Goal: Ask a question

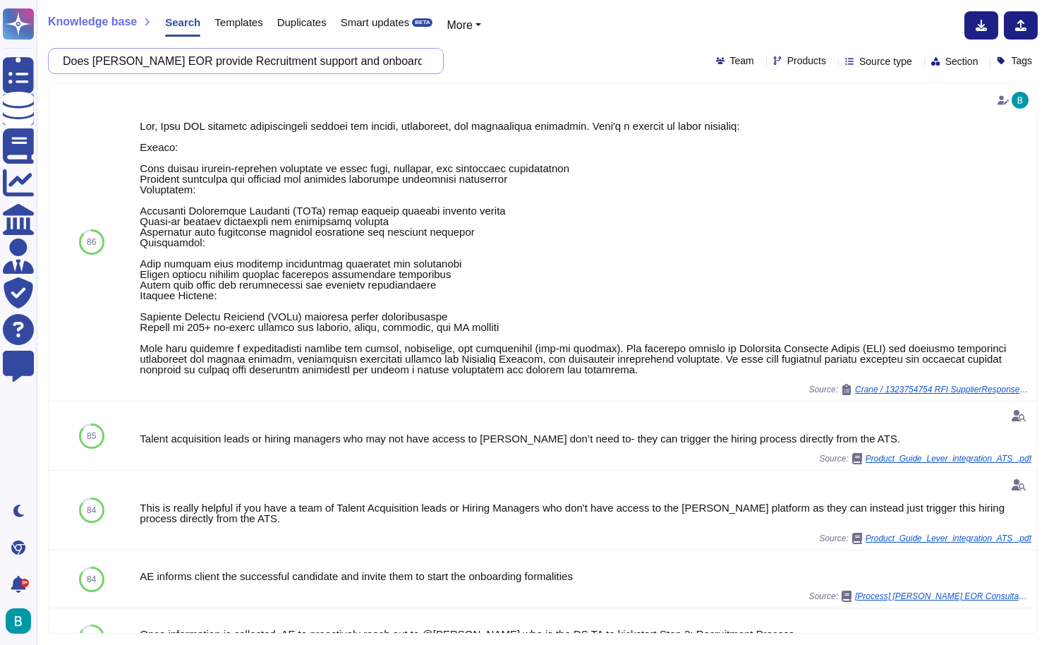
click at [408, 61] on input "Does [PERSON_NAME] EOR provide Recruitment support and onboarding in harmony wi…" at bounding box center [242, 61] width 373 height 25
click at [278, 74] on div "Knowledge base Search Templates Duplicates Smart updates BETA More Does [PERSON…" at bounding box center [543, 322] width 1013 height 645
drag, startPoint x: 193, startPoint y: 61, endPoint x: 471, endPoint y: 70, distance: 278.2
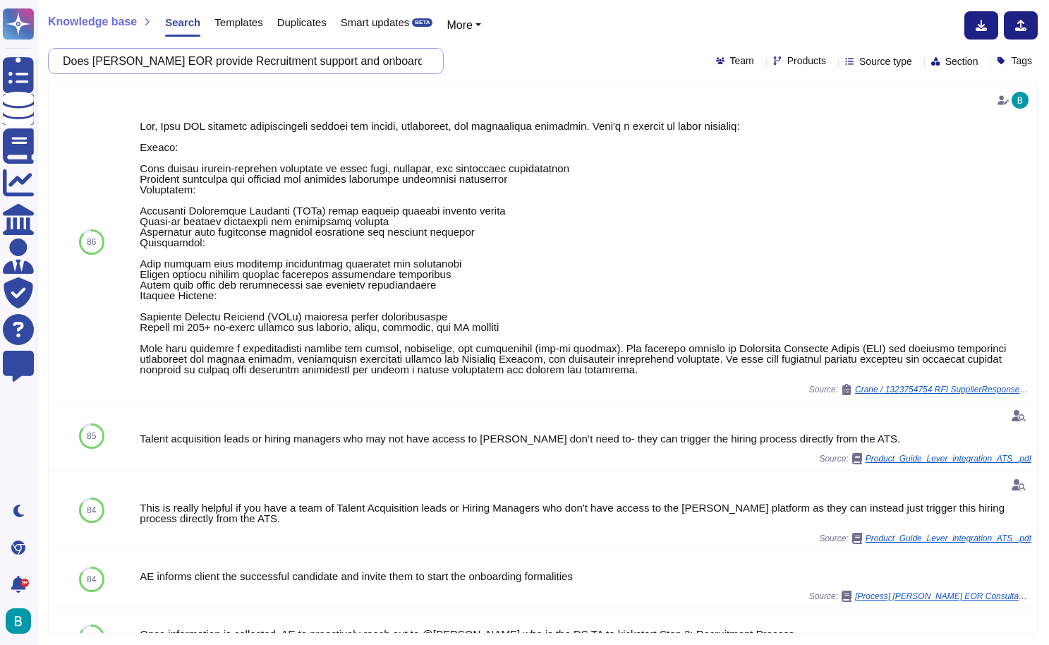
click at [470, 70] on div "Does [PERSON_NAME] EOR provide Recruitment support and onboarding in harmony wi…" at bounding box center [543, 61] width 990 height 26
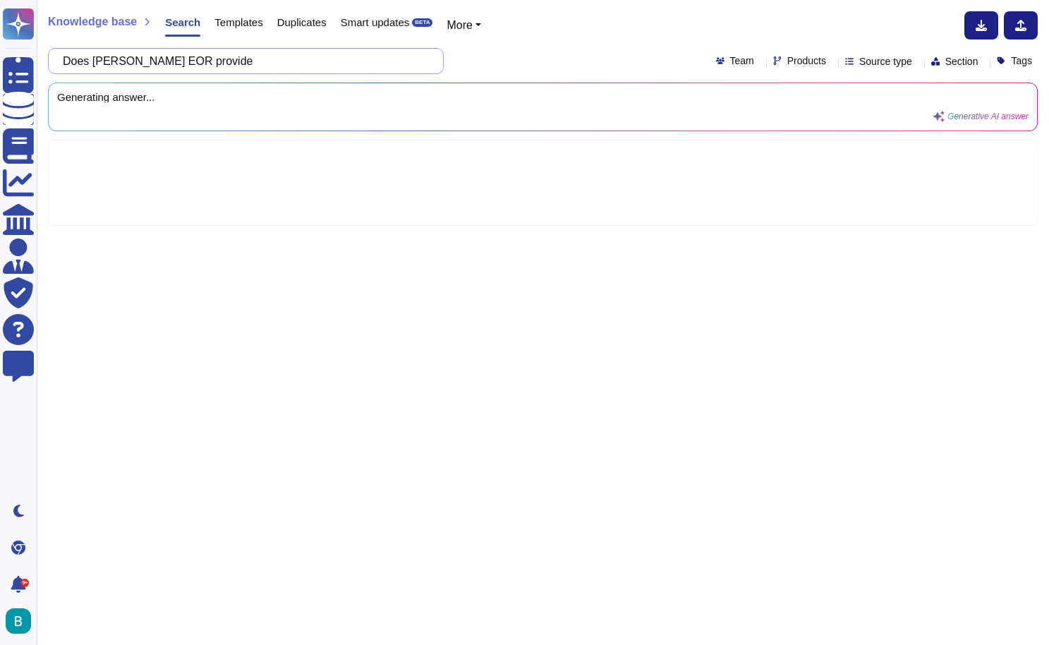
paste input "Provide a 360 suite of support to the staff which shall be approved once the AH…"
click at [533, 51] on div "Does [PERSON_NAME] EOR provide Provide a 360 suite of support to the staff whic…" at bounding box center [543, 61] width 990 height 26
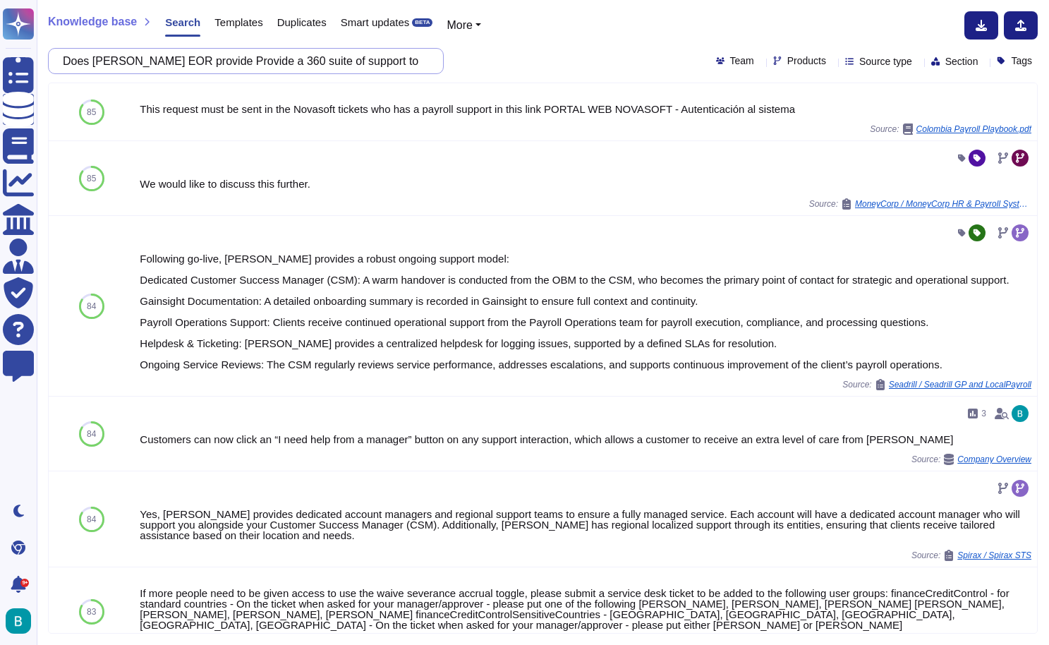
drag, startPoint x: 194, startPoint y: 60, endPoint x: 154, endPoint y: 61, distance: 40.2
click at [154, 62] on input "Does [PERSON_NAME] EOR provide Provide a 360 suite of support to the staff whic…" at bounding box center [242, 61] width 373 height 25
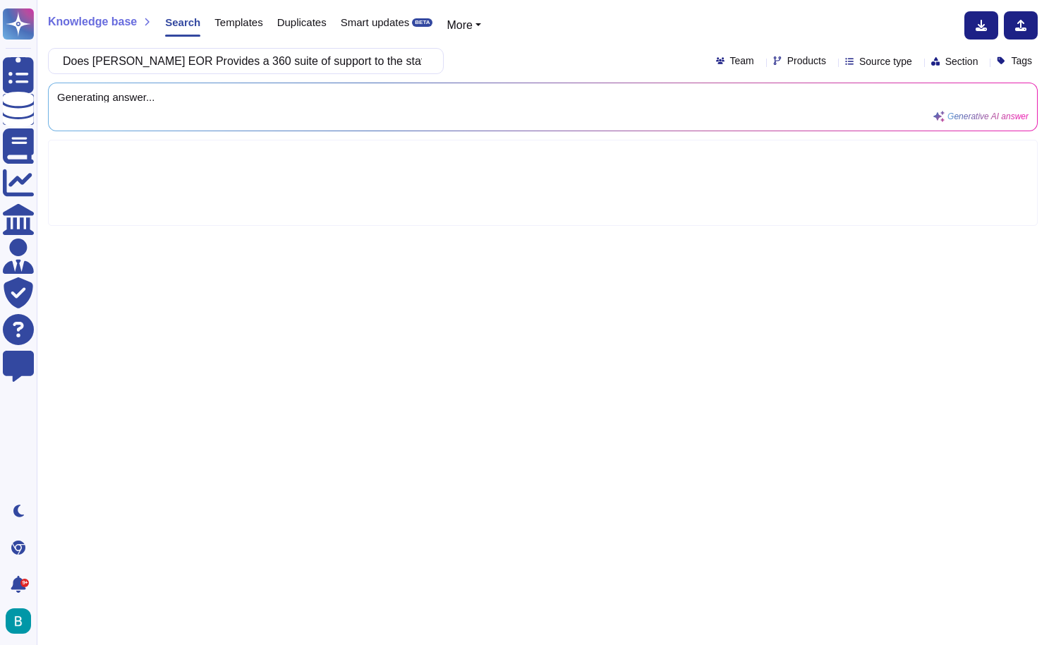
click at [483, 66] on div "Does [PERSON_NAME] EOR Provides a 360 suite of support to the staff which shall…" at bounding box center [543, 61] width 990 height 26
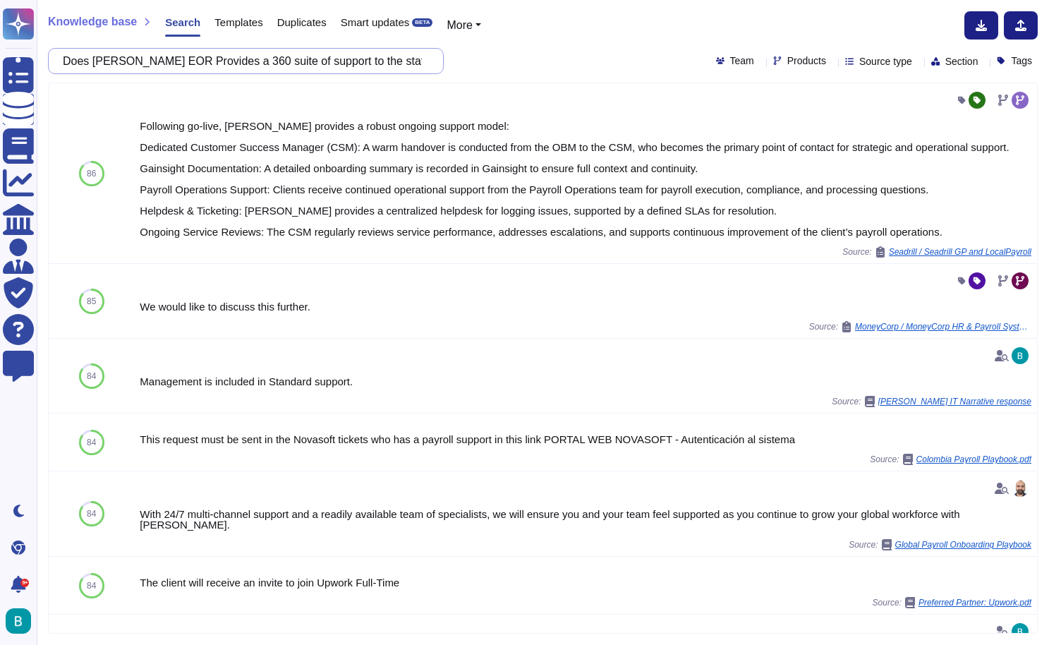
click at [300, 59] on input "Does [PERSON_NAME] EOR Provides a 360 suite of support to the staff which shall…" at bounding box center [242, 61] width 373 height 25
click at [452, 79] on div "Knowledge base Search Templates Duplicates Smart updates BETA More Does [PERSON…" at bounding box center [543, 322] width 1013 height 645
drag, startPoint x: 377, startPoint y: 61, endPoint x: 569, endPoint y: 67, distance: 192.7
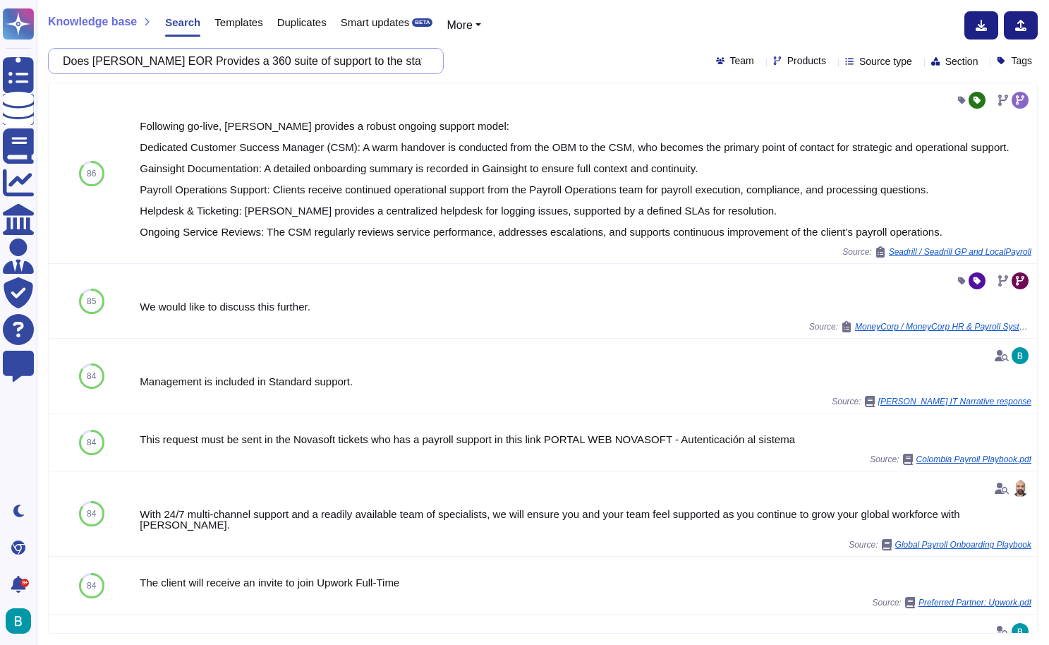
click at [569, 67] on div "Does [PERSON_NAME] EOR Provides a 360 suite of support to the staff which shall…" at bounding box center [543, 61] width 990 height 26
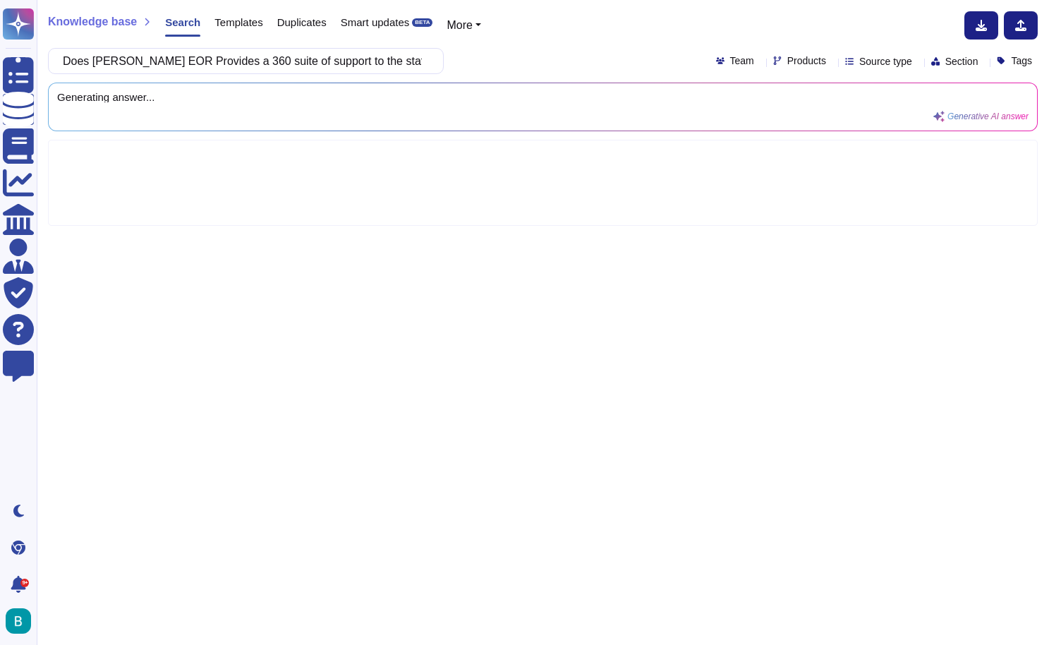
click at [604, 58] on div "Does [PERSON_NAME] EOR Provides a 360 suite of support to the staff Team Produc…" at bounding box center [543, 61] width 990 height 26
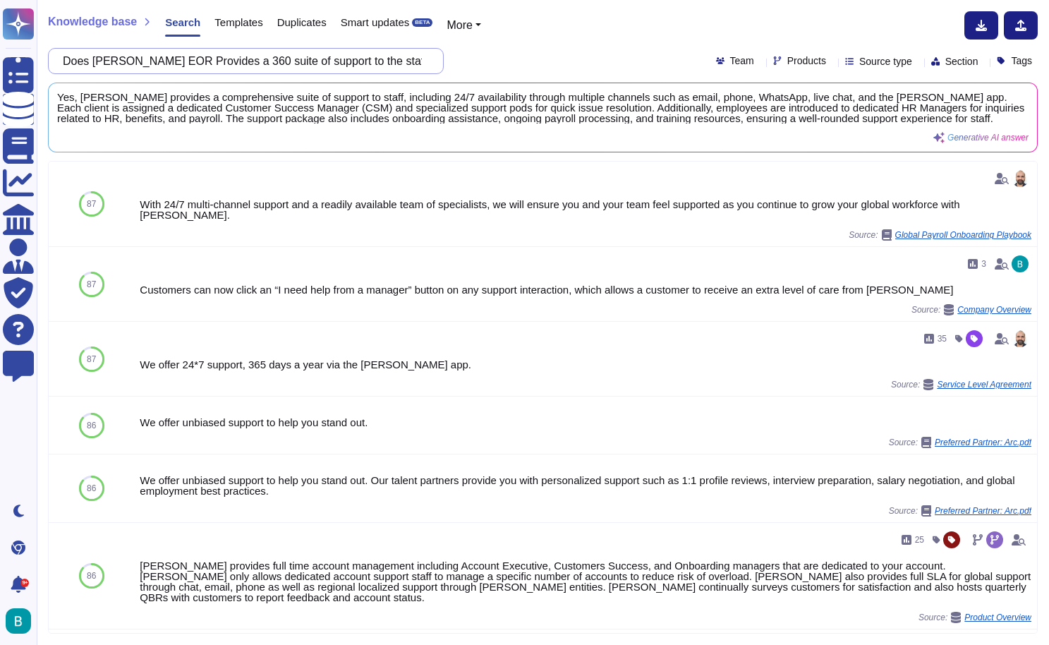
click at [417, 56] on input "Does [PERSON_NAME] EOR Provides a 360 suite of support to the staff" at bounding box center [242, 61] width 373 height 25
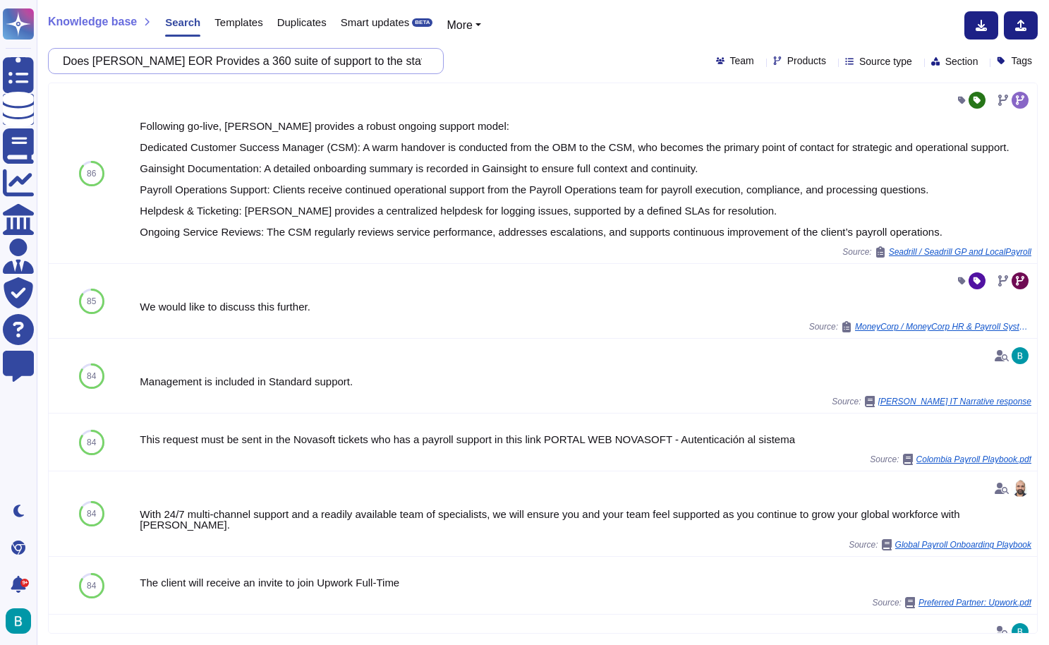
click at [375, 59] on input "Does [PERSON_NAME] EOR Provides a 360 suite of support to the staff which shall…" at bounding box center [242, 61] width 373 height 25
click at [535, 31] on div "Knowledge base Search Templates Duplicates Smart updates BETA More" at bounding box center [537, 25] width 979 height 28
click at [373, 71] on input "Does [PERSON_NAME] EOR Provides a 360 suite of support to the staff which shall…" at bounding box center [242, 61] width 373 height 25
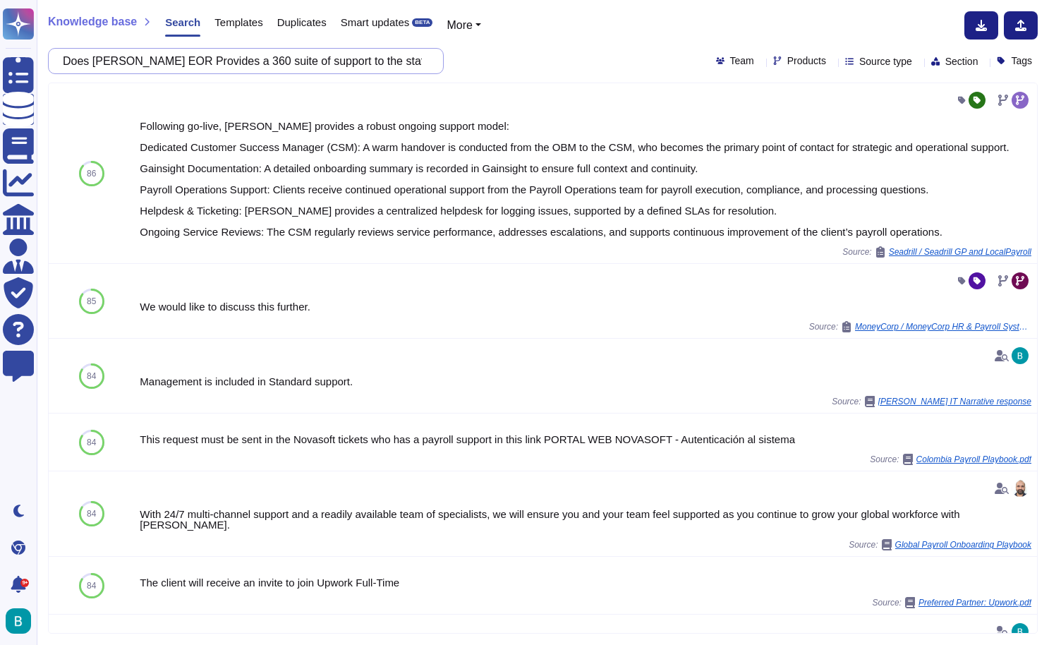
click at [363, 56] on input "Does [PERSON_NAME] EOR Provides a 360 suite of support to the staff which shall…" at bounding box center [242, 61] width 373 height 25
paste input "offer a 360 suite of support to the staff which shall be approved once the clien"
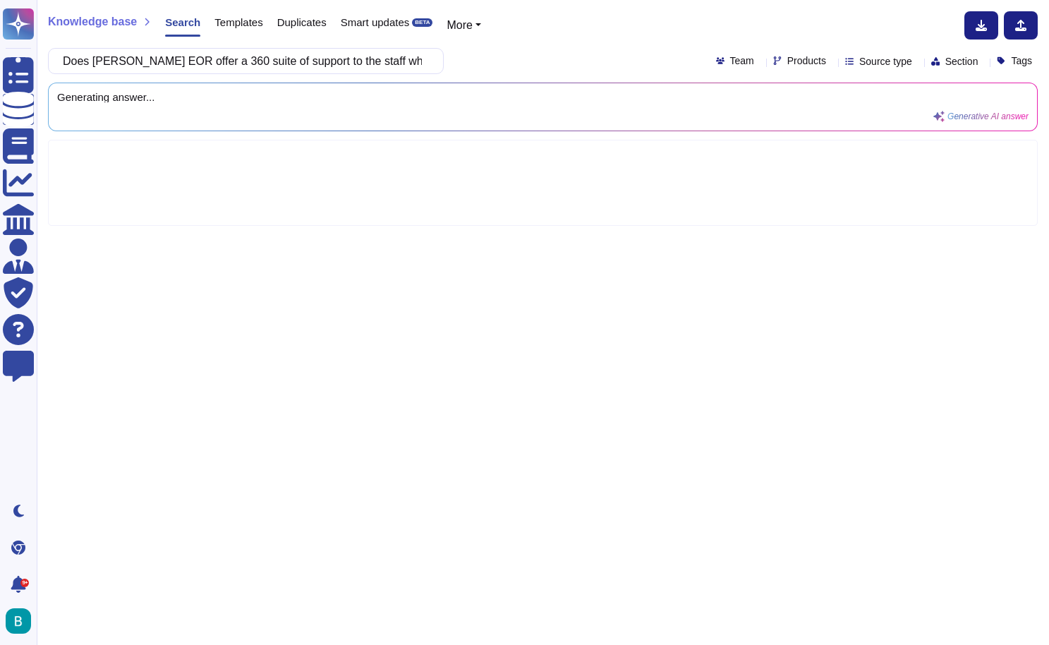
click at [562, 83] on div "Generating answer... Generative AI answer" at bounding box center [543, 106] width 989 height 47
click at [568, 64] on div "Does [PERSON_NAME] EOR offer a 360 suite of support to the staff which shall be…" at bounding box center [543, 61] width 990 height 26
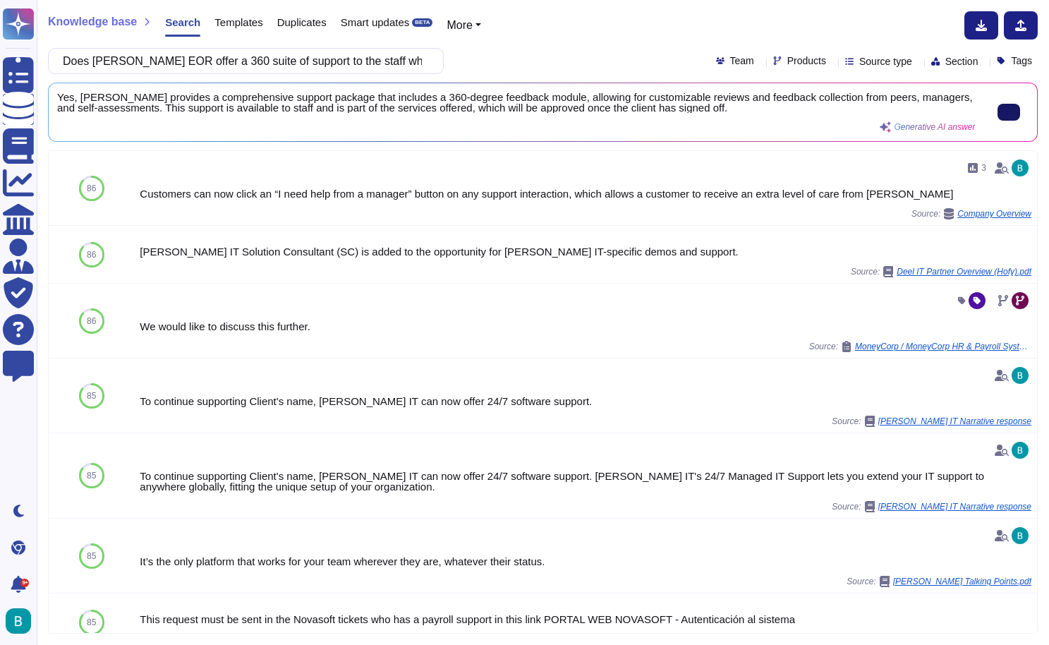
click at [998, 112] on button at bounding box center [1009, 112] width 23 height 17
click at [264, 60] on input "Does [PERSON_NAME] EOR offer a 360 suite of support to the staff which shall be…" at bounding box center [242, 61] width 373 height 25
paste input "Can [PERSON_NAME] EOR support Attend monthly meetings with the Client's managem…"
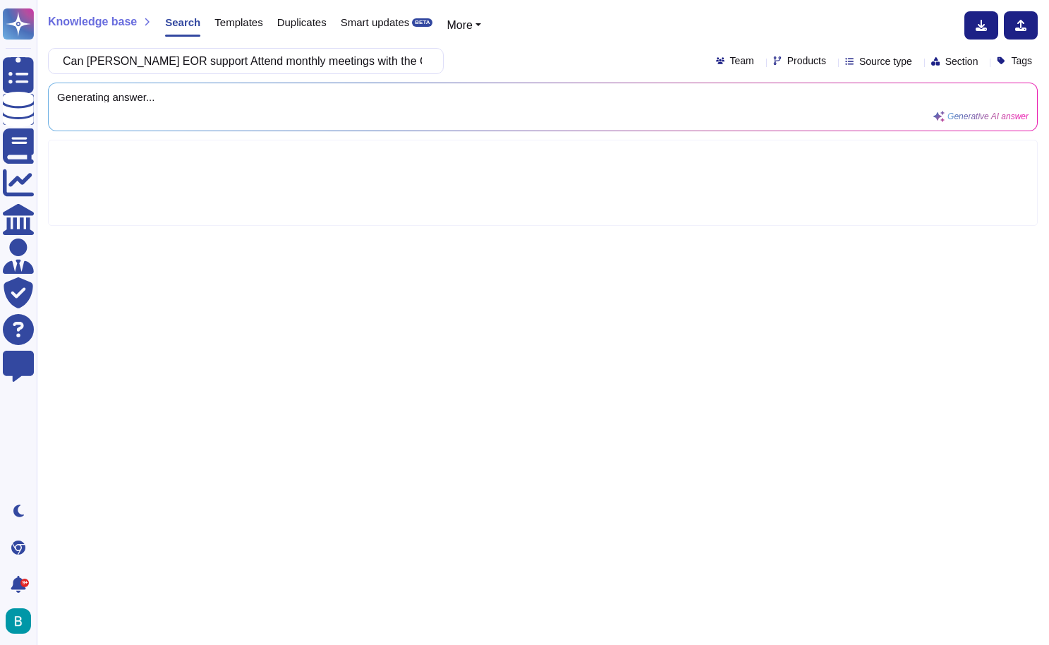
click at [554, 62] on div "Can [PERSON_NAME] EOR support Attend monthly meetings with the Client's managem…" at bounding box center [543, 61] width 990 height 26
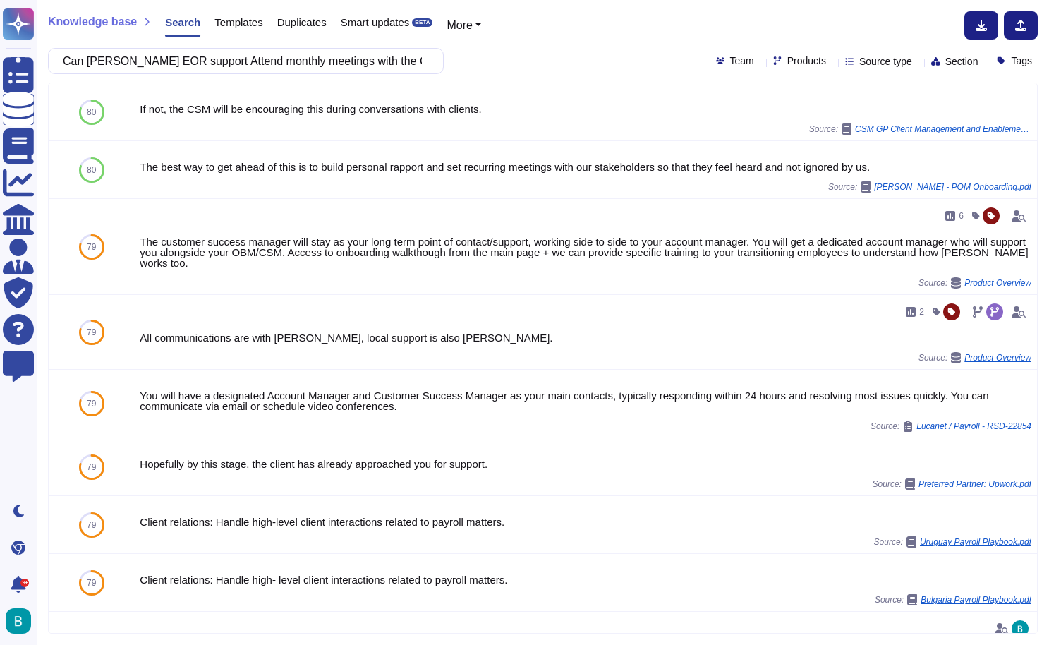
click at [541, 62] on div "Can [PERSON_NAME] EOR support Attend monthly meetings with the Client's managem…" at bounding box center [543, 61] width 990 height 26
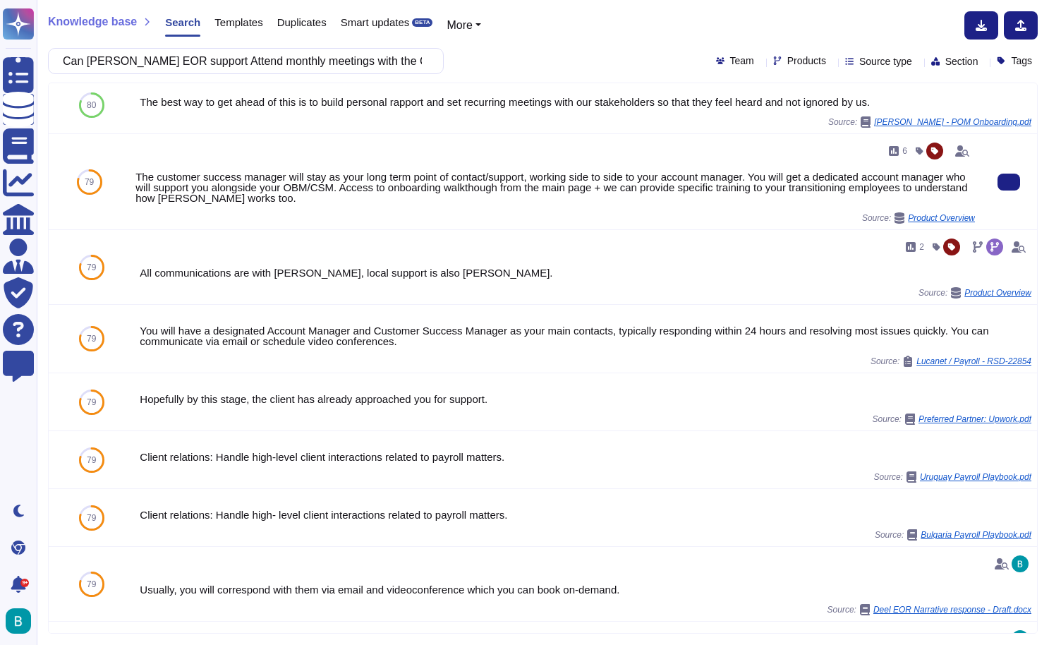
scroll to position [162, 0]
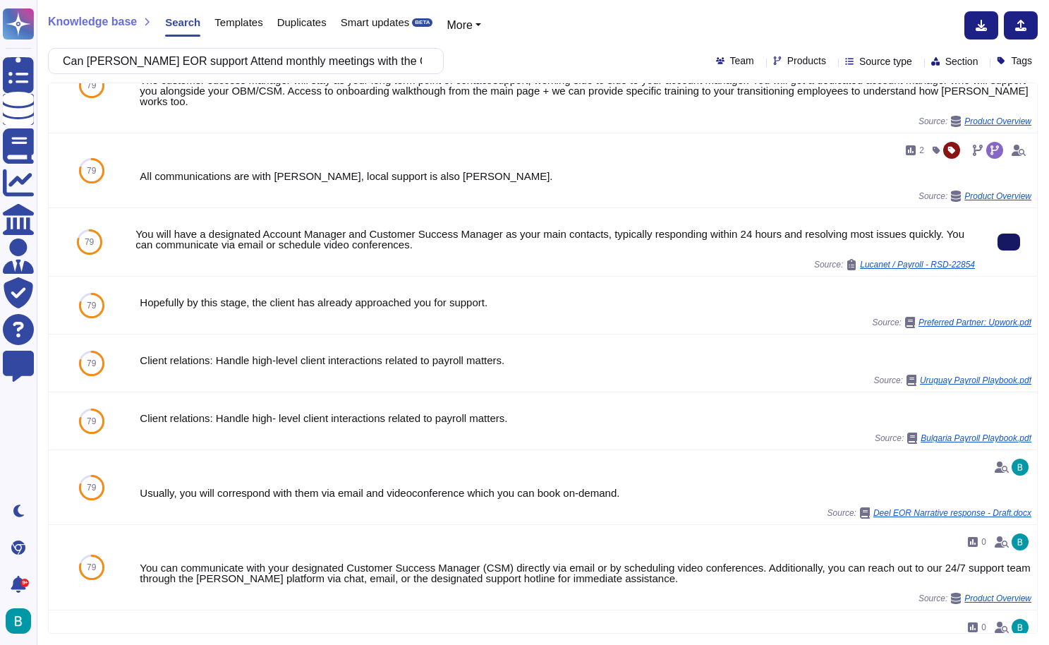
click at [1003, 250] on button at bounding box center [1009, 242] width 23 height 17
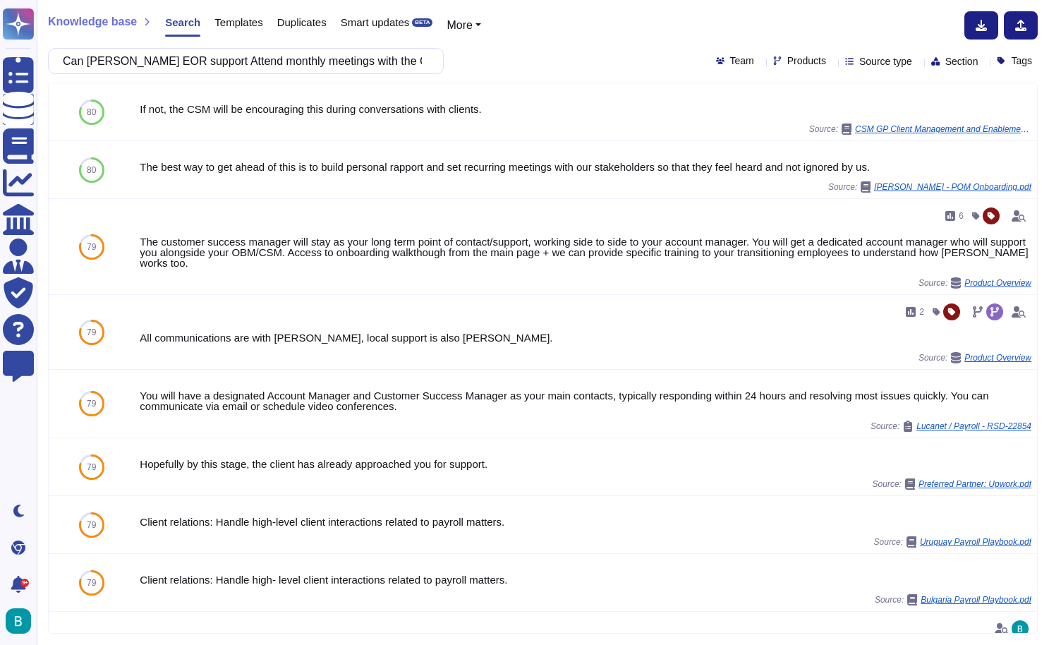
scroll to position [0, 0]
click at [356, 57] on input "Can [PERSON_NAME] EOR support Attend monthly meetings with the Client's managem…" at bounding box center [242, 61] width 373 height 25
paste input "Does [PERSON_NAME] EOR Provides regular updates to the Client on financial mana…"
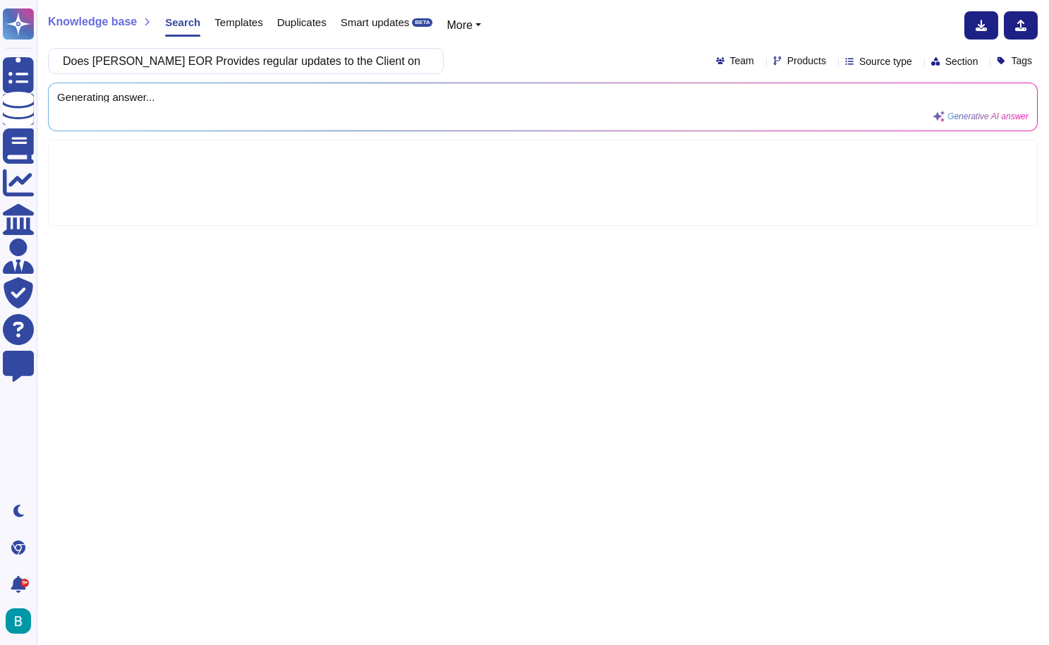
click at [533, 38] on div "Knowledge base Search Templates Duplicates Smart updates BETA More" at bounding box center [537, 25] width 979 height 28
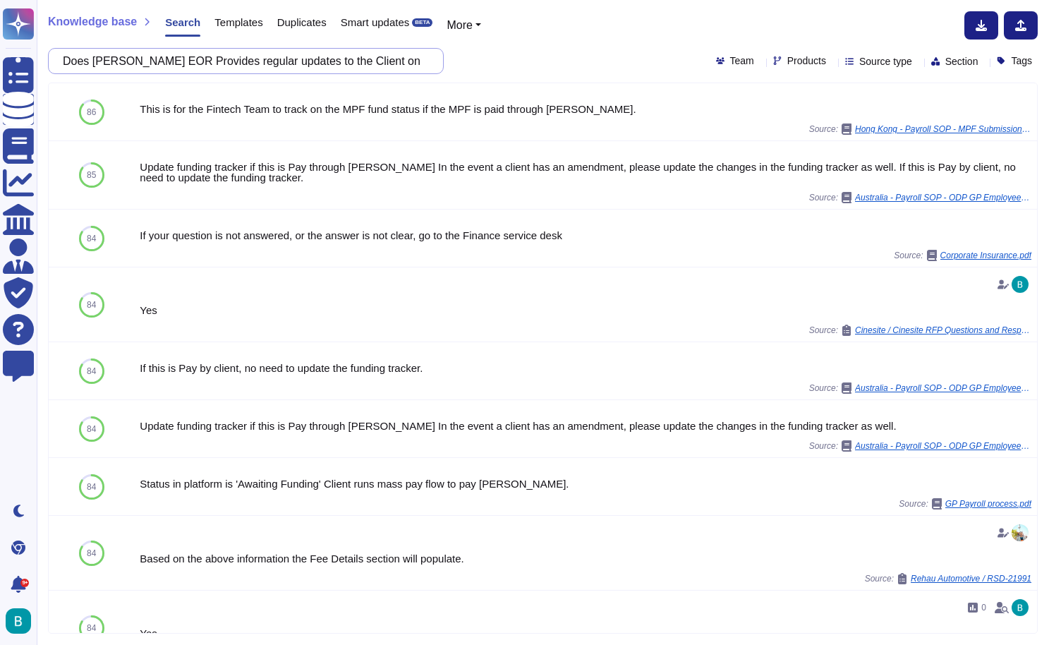
click at [380, 61] on input "Does [PERSON_NAME] EOR Provides regular updates to the Client on financial mana…" at bounding box center [242, 61] width 373 height 25
paste input "How can the EOR Client review all staff support and performance to be approved"
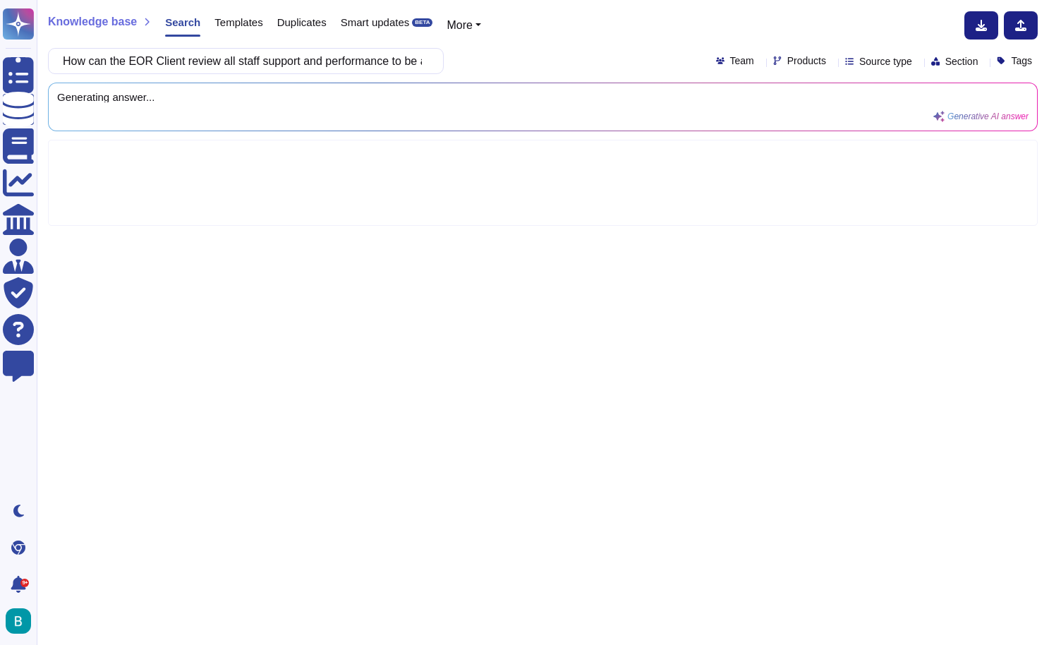
click at [560, 78] on div "Knowledge base Search Templates Duplicates Smart updates BETA More How can the …" at bounding box center [543, 322] width 1013 height 645
click at [385, 63] on input "How can the EOR Client review all staff support and performance to be approved" at bounding box center [242, 61] width 373 height 25
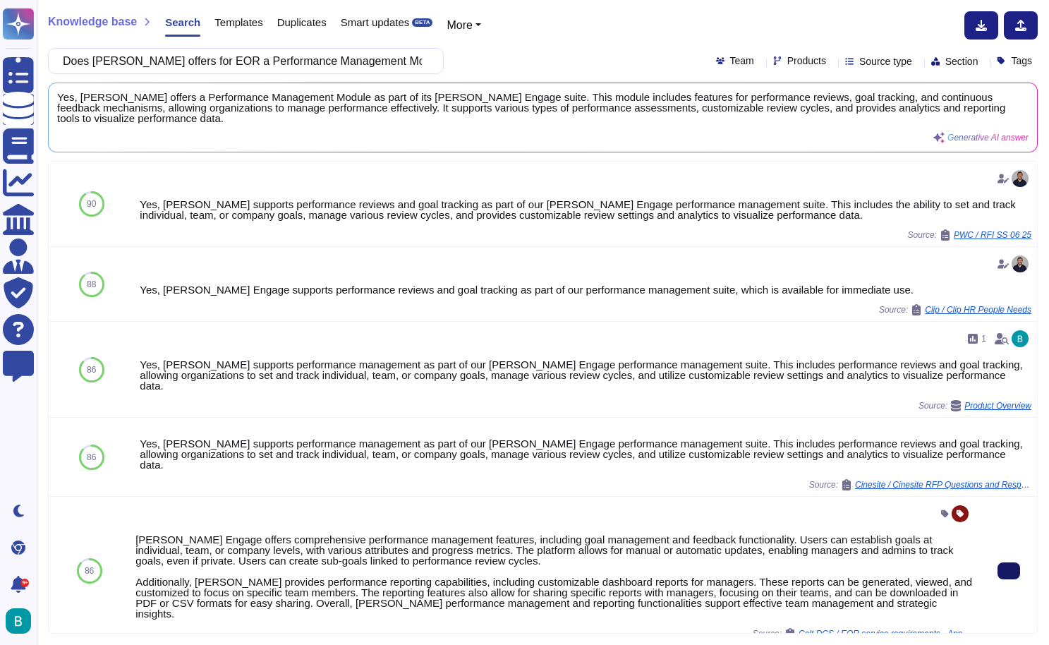
click at [1009, 571] on icon at bounding box center [1009, 571] width 0 height 0
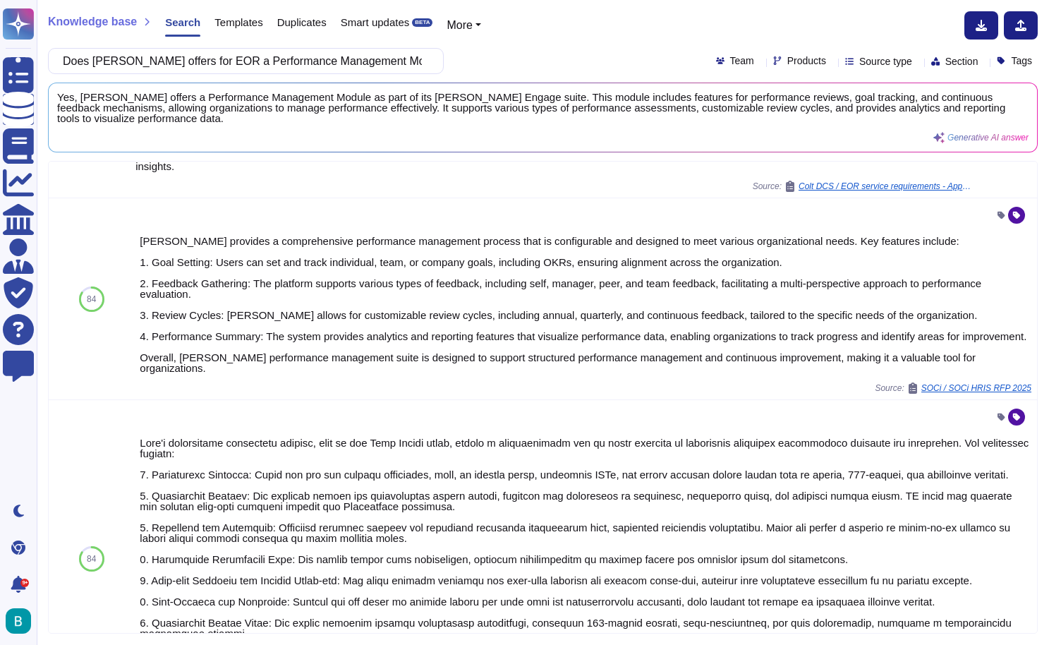
scroll to position [531, 0]
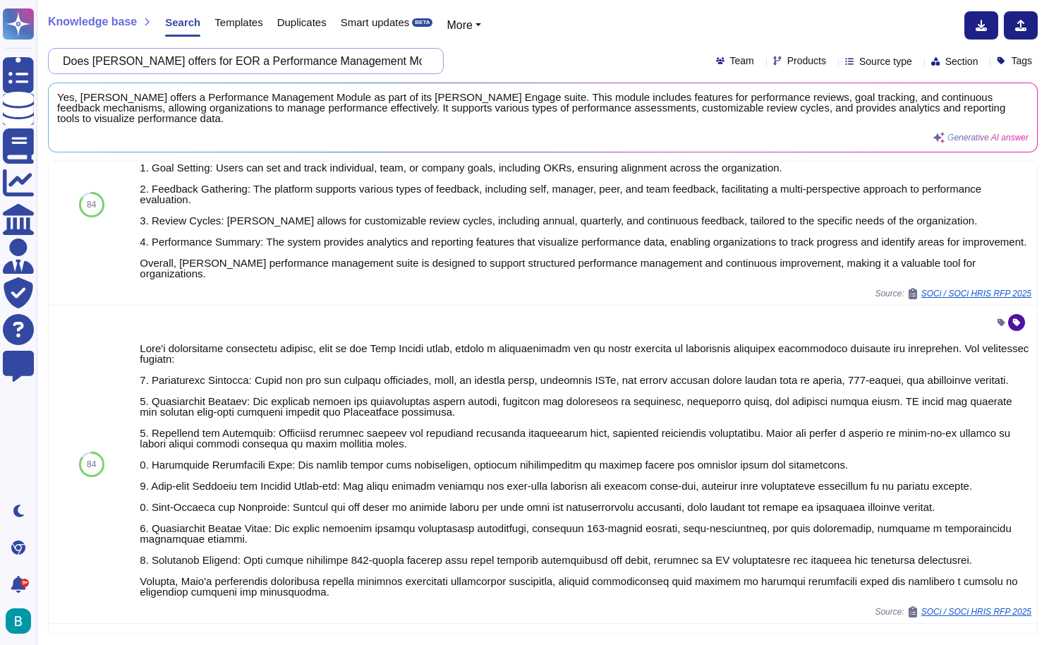
click at [397, 54] on input "Does [PERSON_NAME] offers for EOR a Performance Management Module?" at bounding box center [242, 61] width 373 height 25
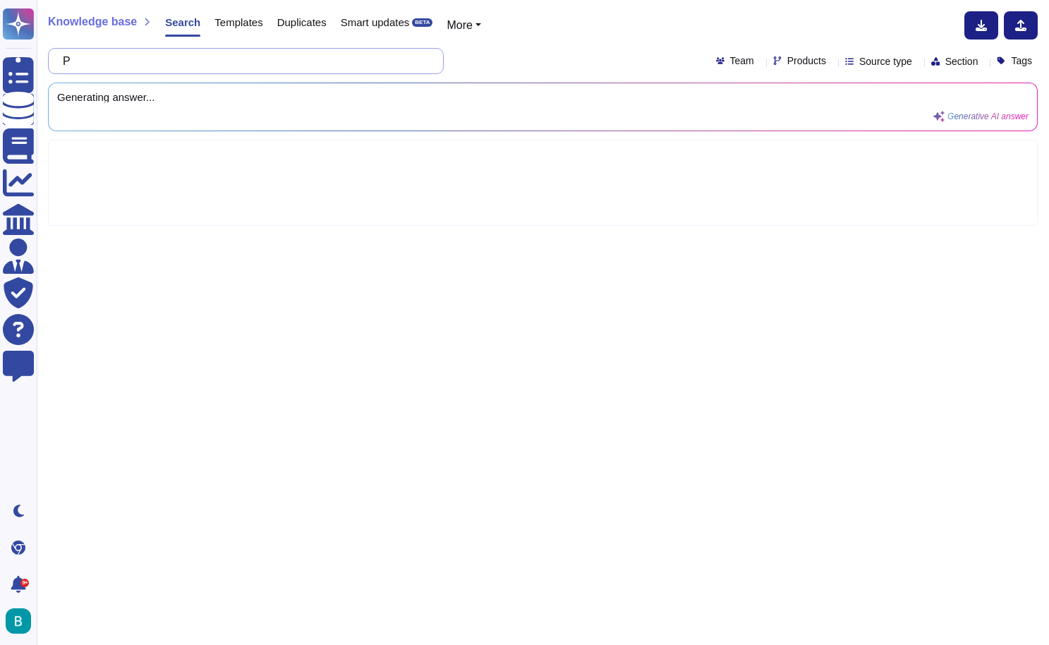
scroll to position [0, 0]
paste input "a brief description of the Proponent and outline of its organization"
type input "Provide a brief description of the Proponent and outline of its organization"
click at [536, 56] on div "Provide a brief description of the Proponent and outline of its organization Te…" at bounding box center [543, 61] width 990 height 26
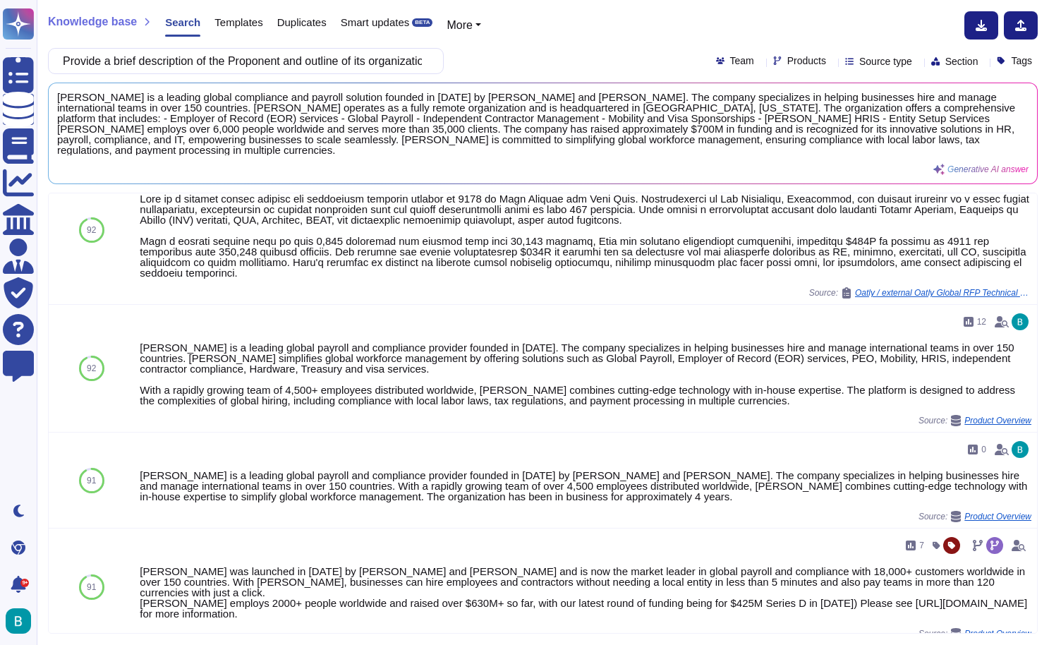
scroll to position [339, 0]
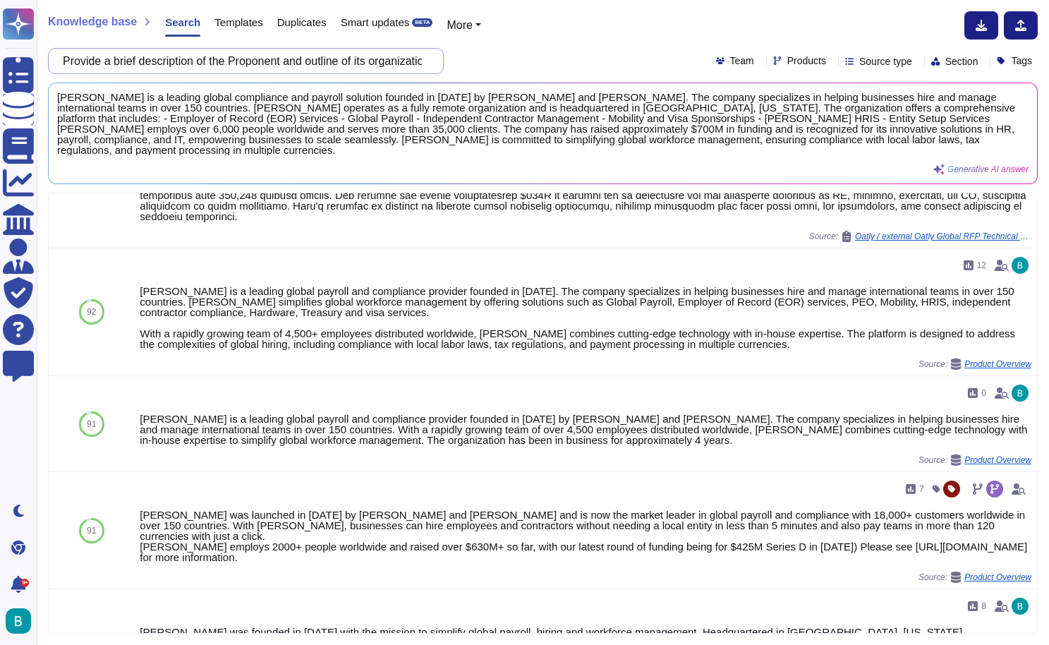
click at [361, 61] on input "Provide a brief description of the Proponent and outline of its organization" at bounding box center [242, 61] width 373 height 25
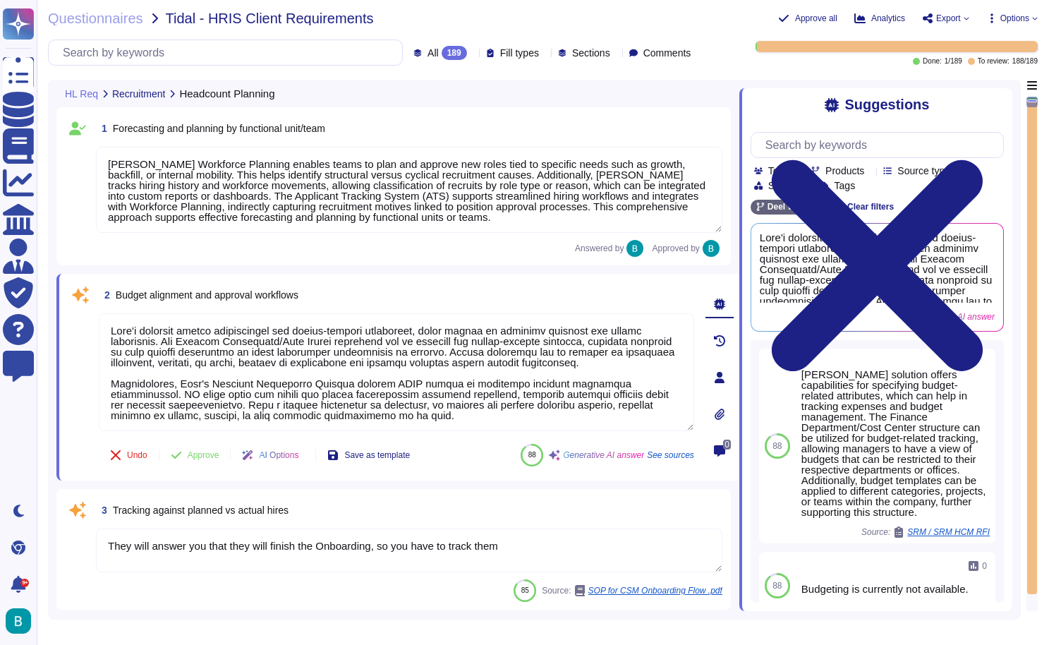
type textarea "[PERSON_NAME] Workforce Planning enables teams to plan and approve new roles ti…"
type textarea "[PERSON_NAME] platform offers capabilities for budget-related attributes, which…"
type textarea "They will answer you that they will finish the Onboarding, so you have to track…"
type textarea "The internal requisition submission and approval process involves the following…"
type textarea "This field is auto-populated according to Title"
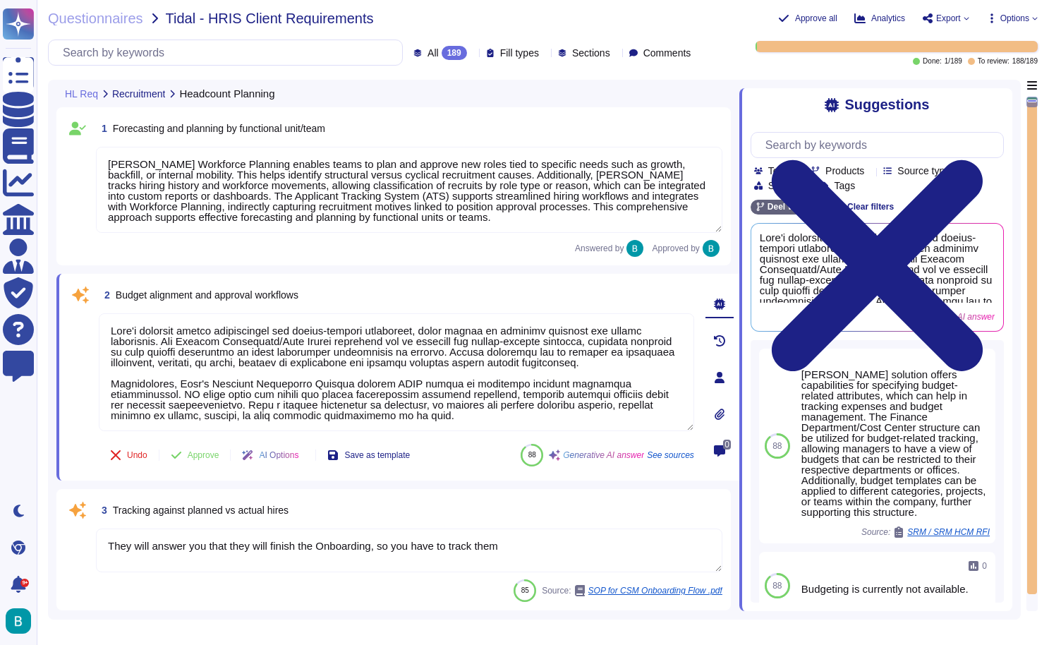
type textarea "The assignment of the hiring manager, recruiter, and additional interviewers/re…"
